Goal: Task Accomplishment & Management: Manage account settings

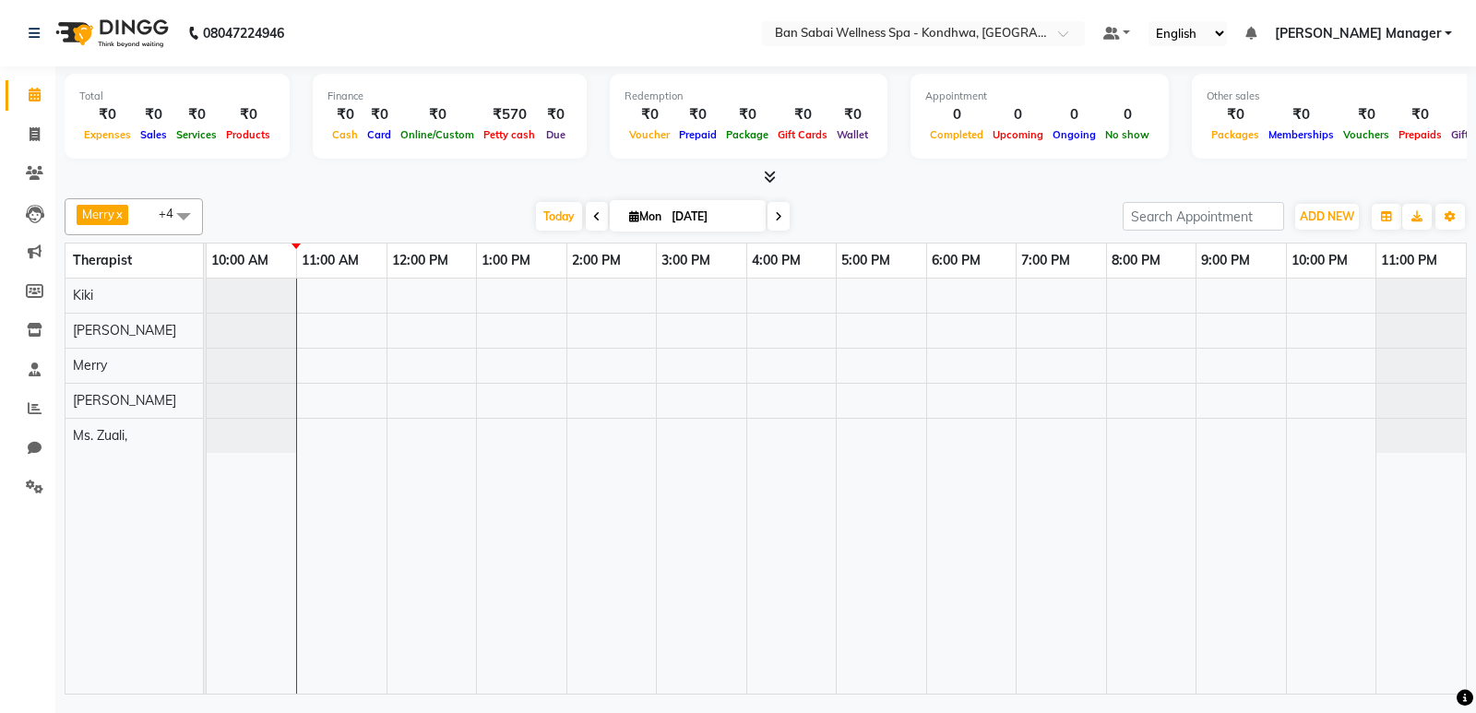
click at [586, 213] on span at bounding box center [597, 216] width 22 height 29
type input "[DATE]"
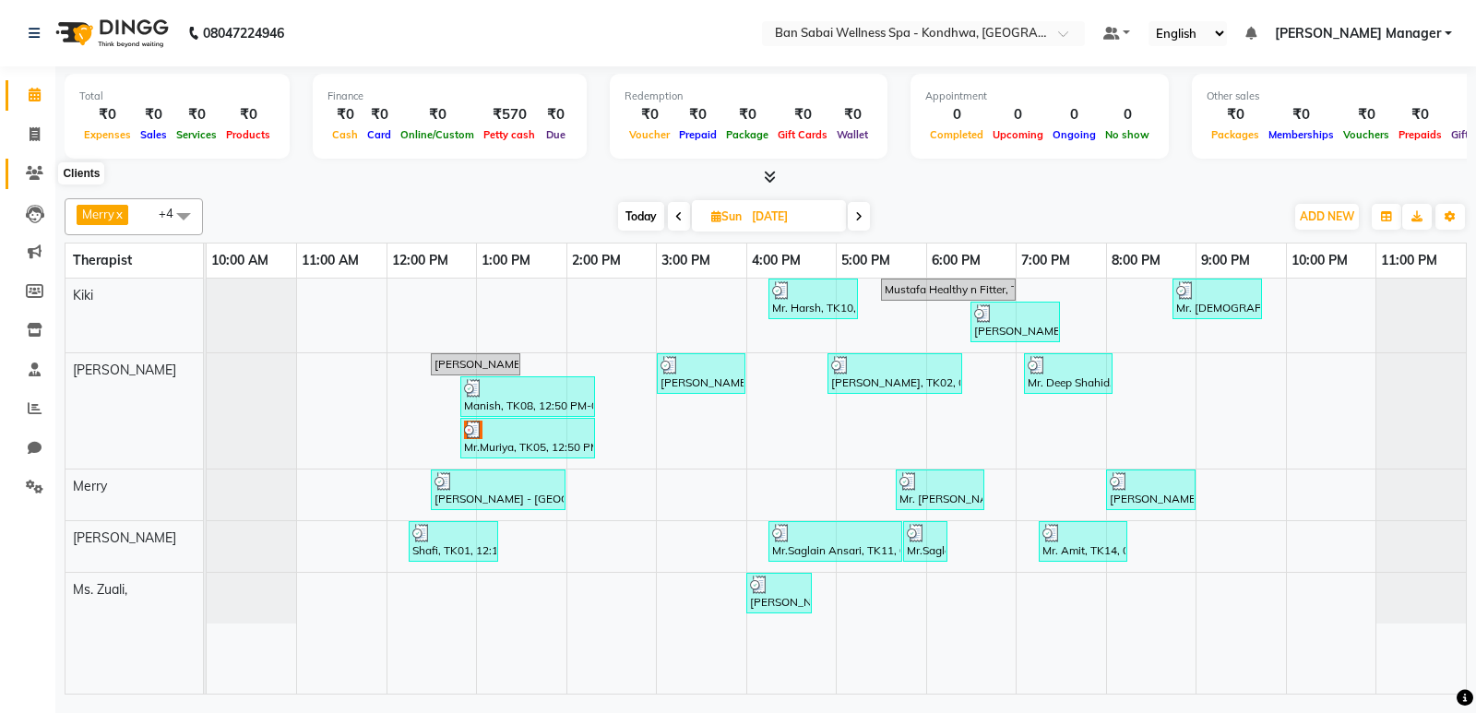
click at [39, 171] on icon at bounding box center [35, 173] width 18 height 14
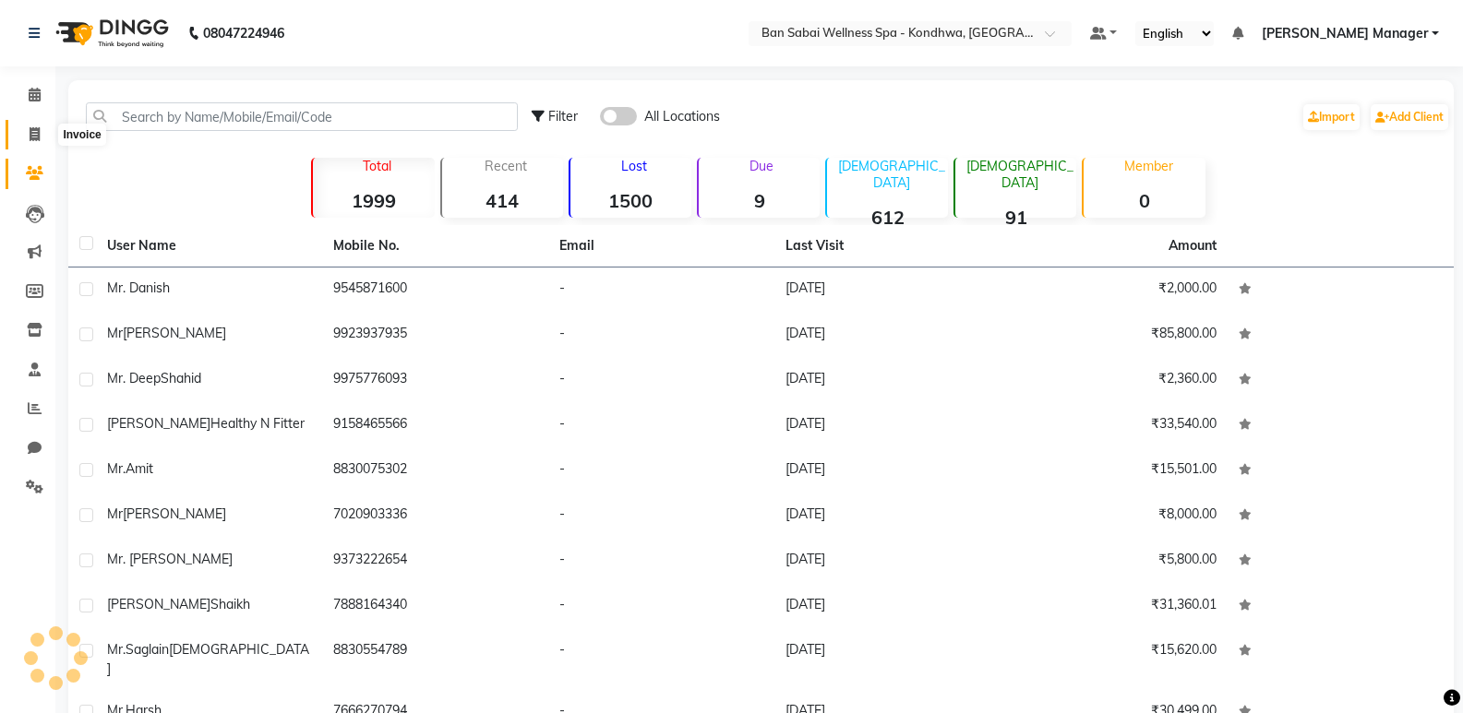
click at [39, 137] on icon at bounding box center [35, 134] width 10 height 14
select select "service"
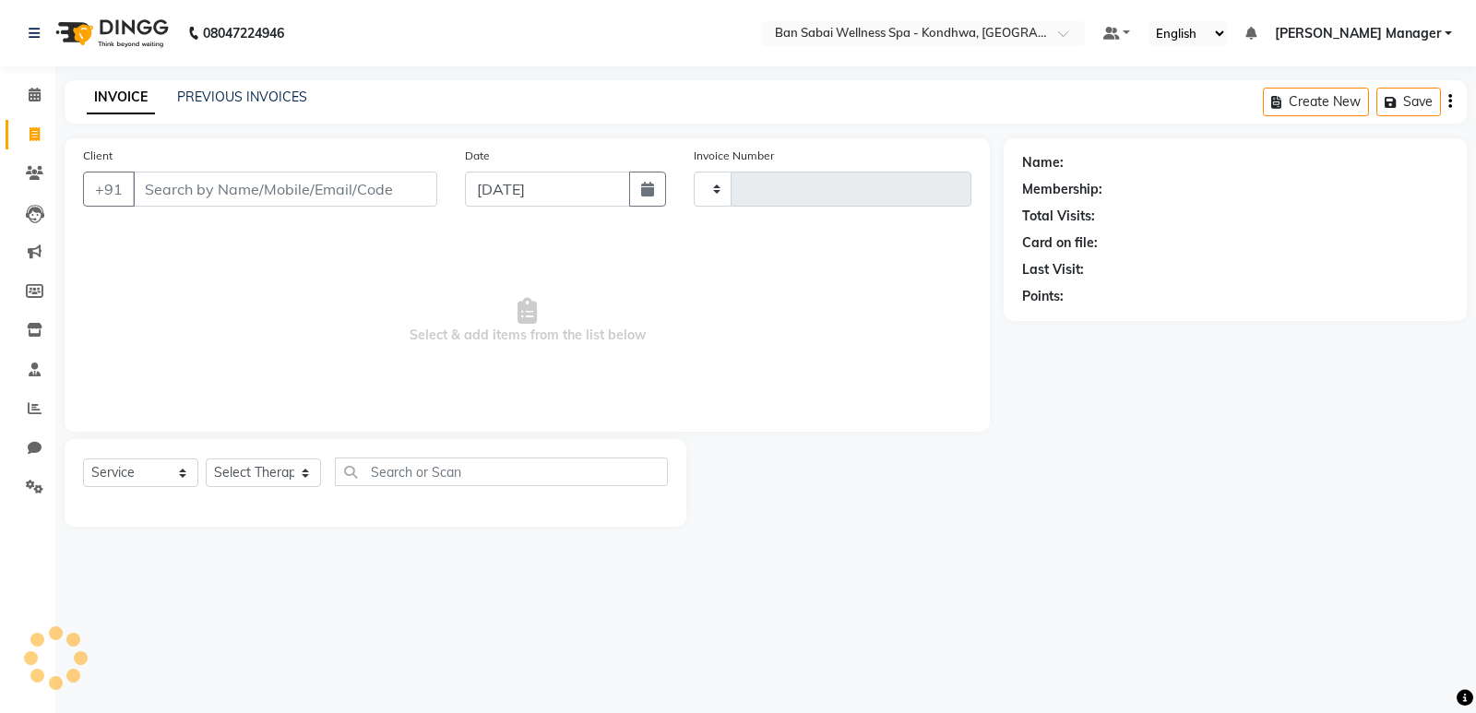
type input "1471"
select select "8227"
click at [243, 90] on link "PREVIOUS INVOICES" at bounding box center [242, 97] width 130 height 17
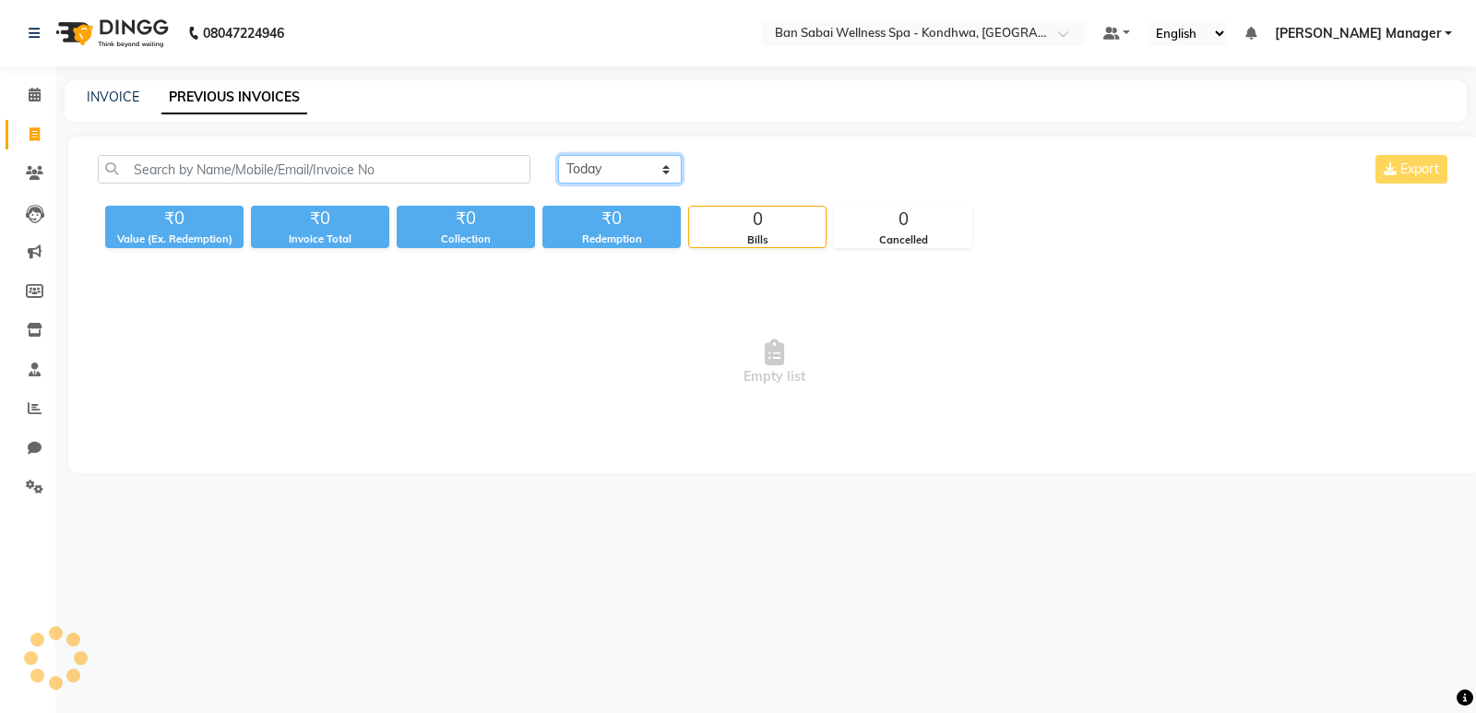
click at [623, 167] on select "[DATE] [DATE] Custom Range" at bounding box center [620, 169] width 124 height 29
select select "range"
click at [558, 155] on select "[DATE] [DATE] Custom Range" at bounding box center [620, 169] width 124 height 29
click at [783, 163] on input "[DATE]" at bounding box center [770, 170] width 129 height 26
select select "9"
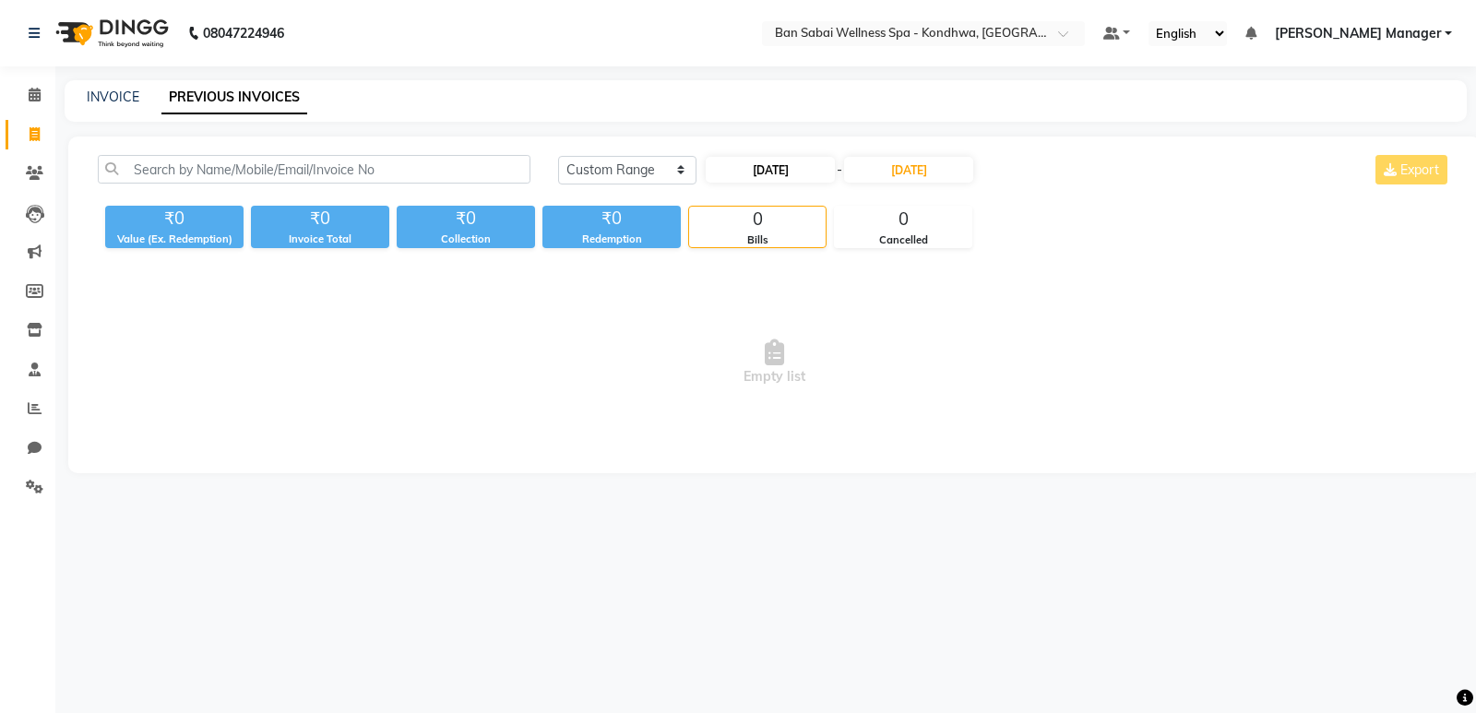
select select "2025"
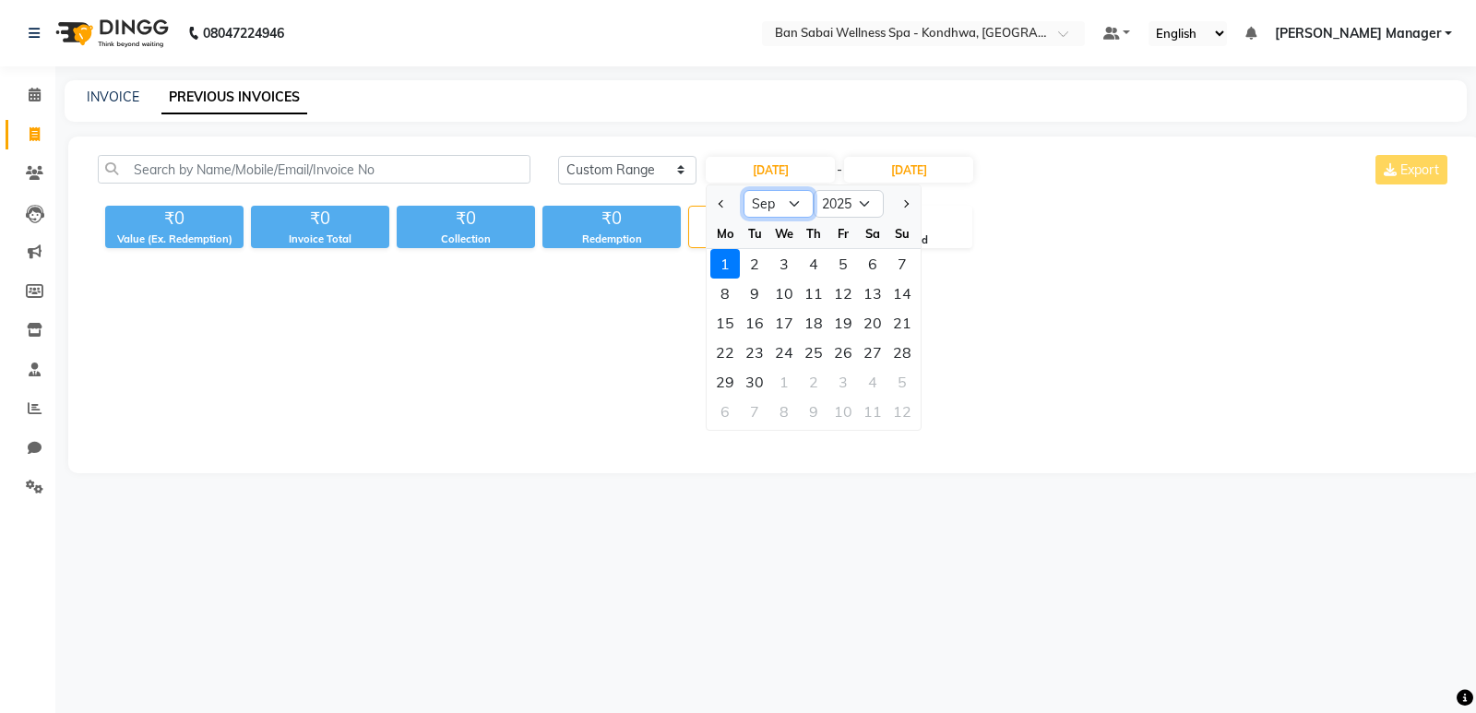
click at [795, 203] on select "Jan Feb Mar Apr May Jun [DATE] Aug Sep Oct Nov Dec" at bounding box center [779, 204] width 70 height 28
select select "8"
click at [744, 190] on select "Jan Feb Mar Apr May Jun [DATE] Aug Sep Oct Nov Dec" at bounding box center [779, 204] width 70 height 28
click at [842, 265] on div "1" at bounding box center [844, 264] width 30 height 30
type input "[DATE]"
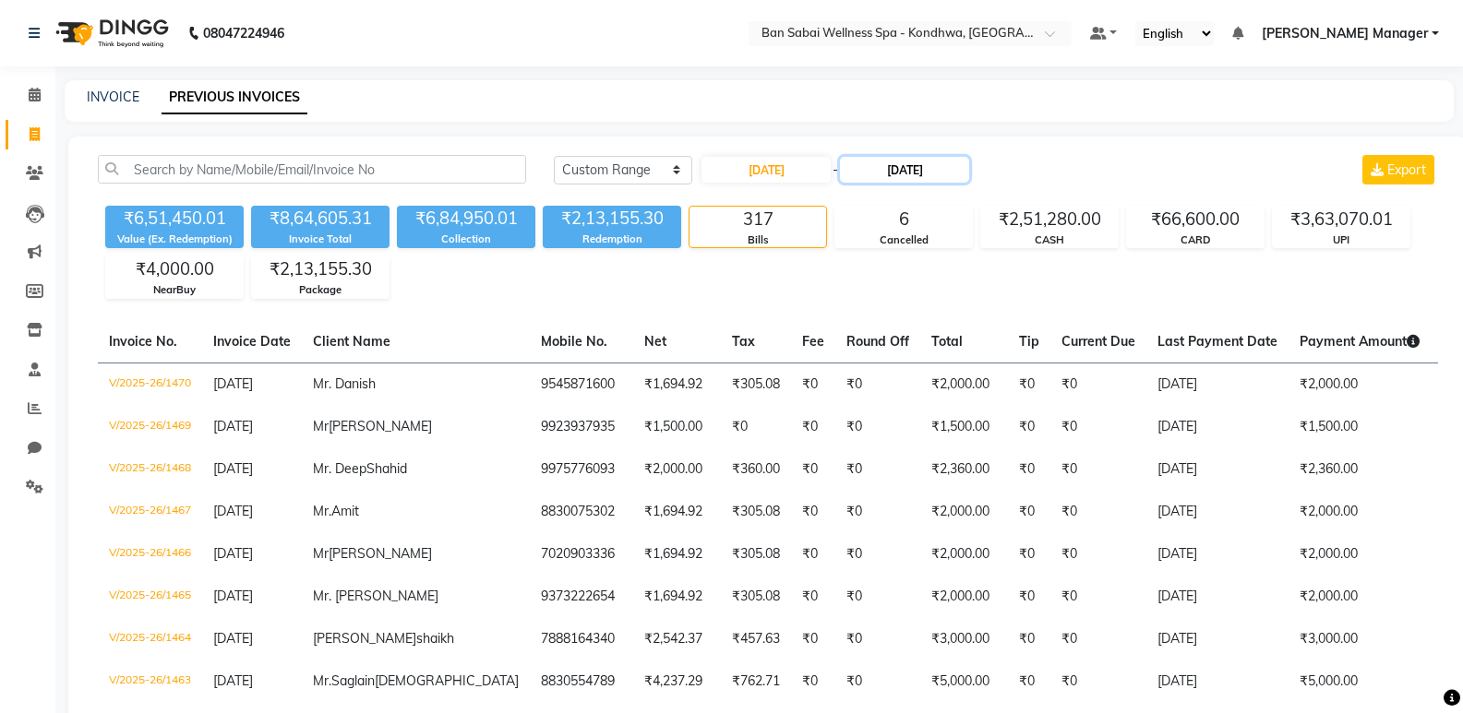
click at [907, 174] on input "[DATE]" at bounding box center [904, 170] width 129 height 26
select select "9"
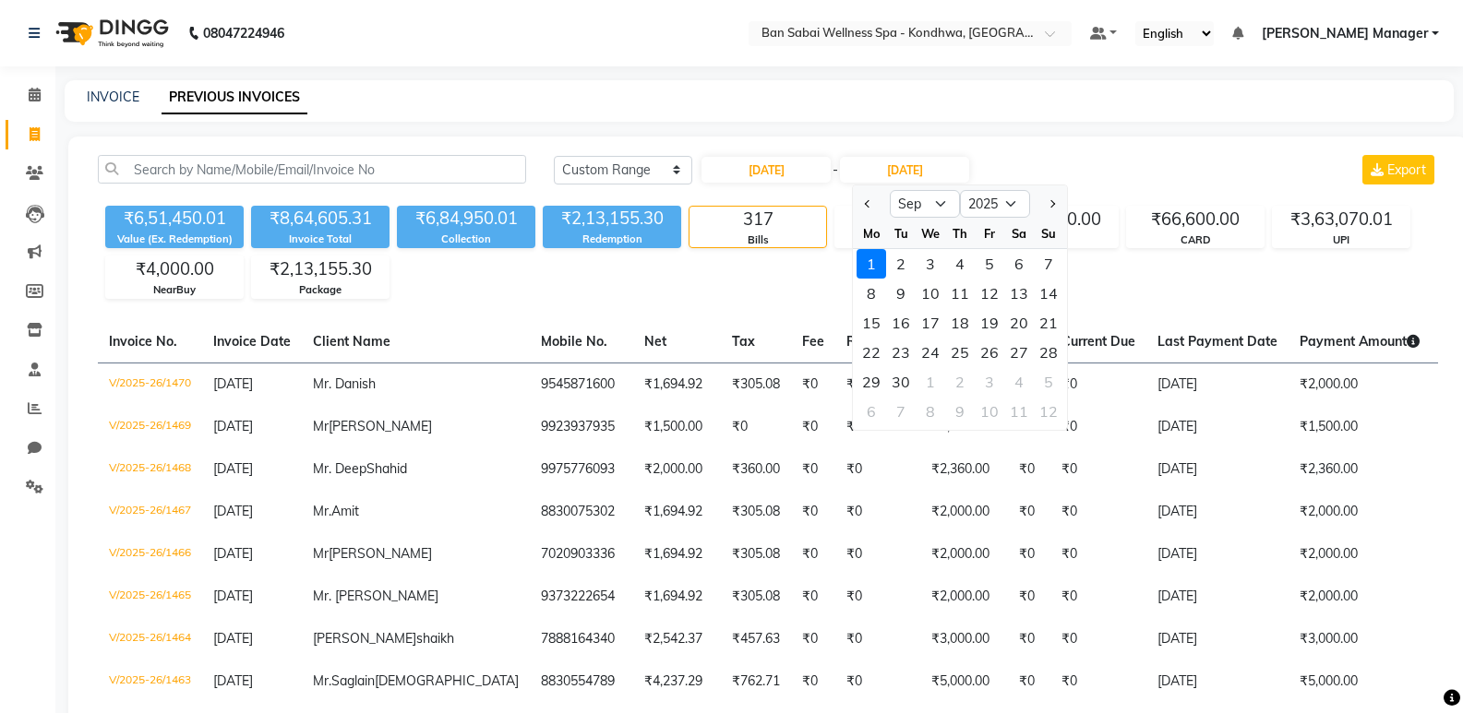
click at [705, 274] on div "₹6,51,450.01 Value (Ex. Redemption) ₹8,64,605.31 Invoice Total ₹6,84,950.01 Col…" at bounding box center [768, 248] width 1340 height 101
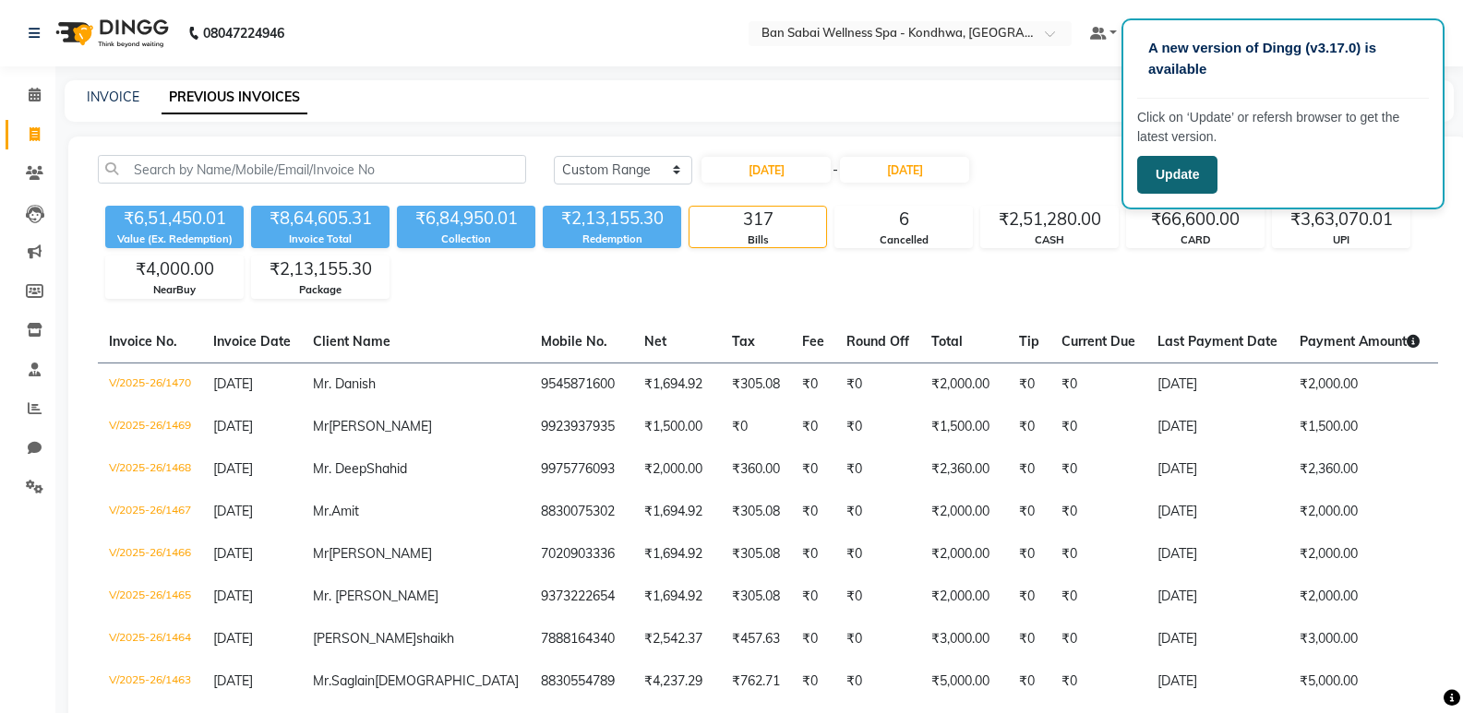
click at [1176, 182] on button "Update" at bounding box center [1177, 175] width 80 height 38
